Goal: Task Accomplishment & Management: Manage account settings

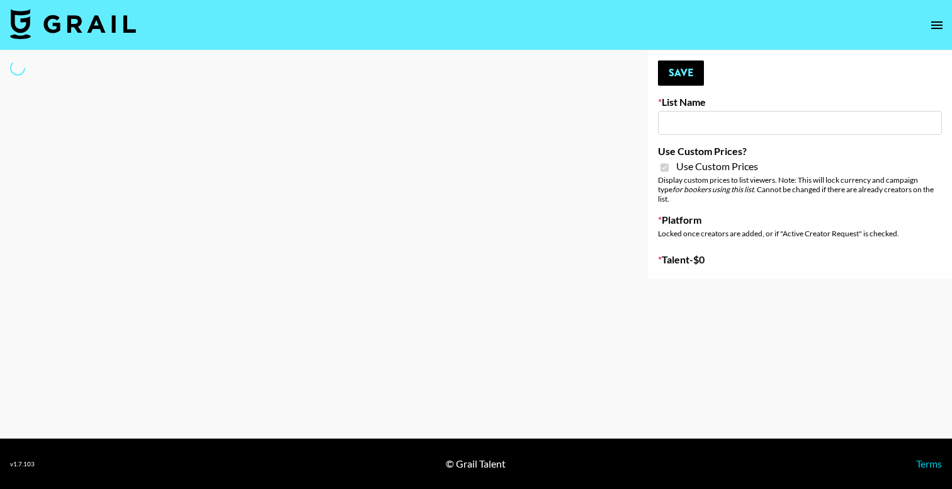
type input "Ladder ([DATE]) IG"
checkbox input "true"
select select "Song"
type input "Ladder (23rd Sept)"
checkbox input "true"
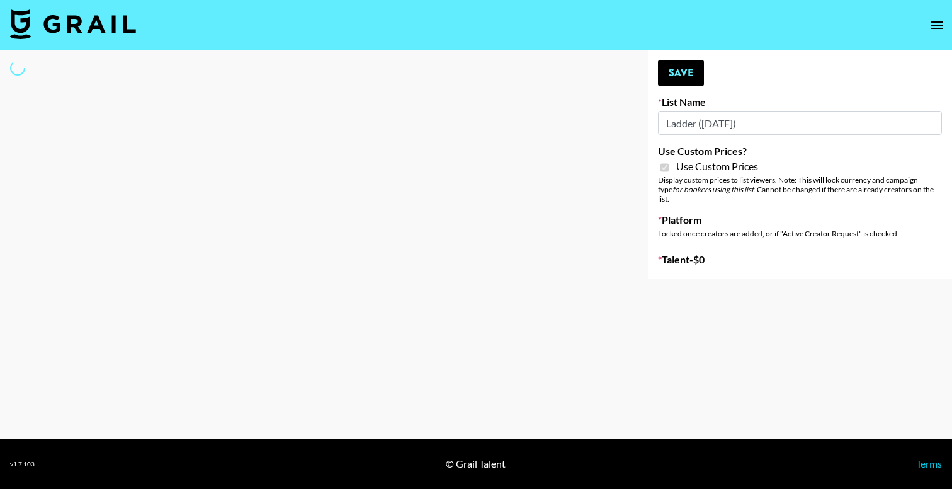
select select "Brand"
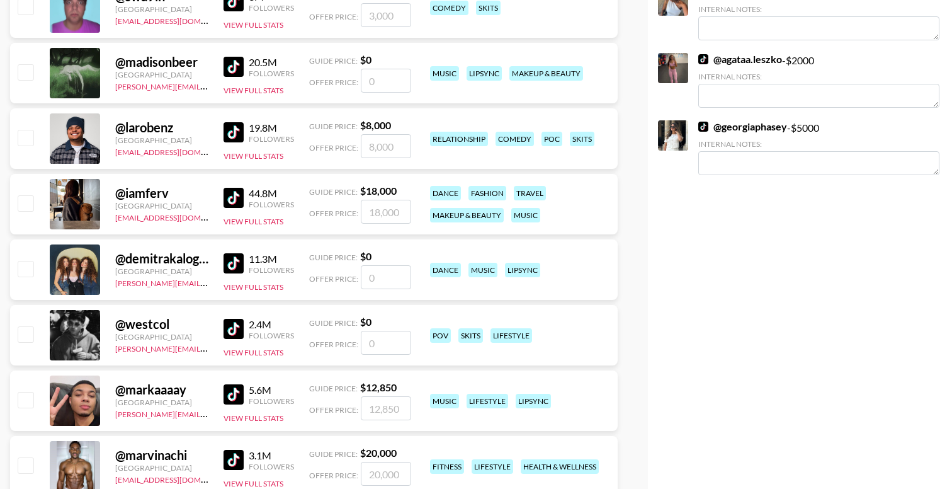
scroll to position [518, 0]
